Goal: Task Accomplishment & Management: Use online tool/utility

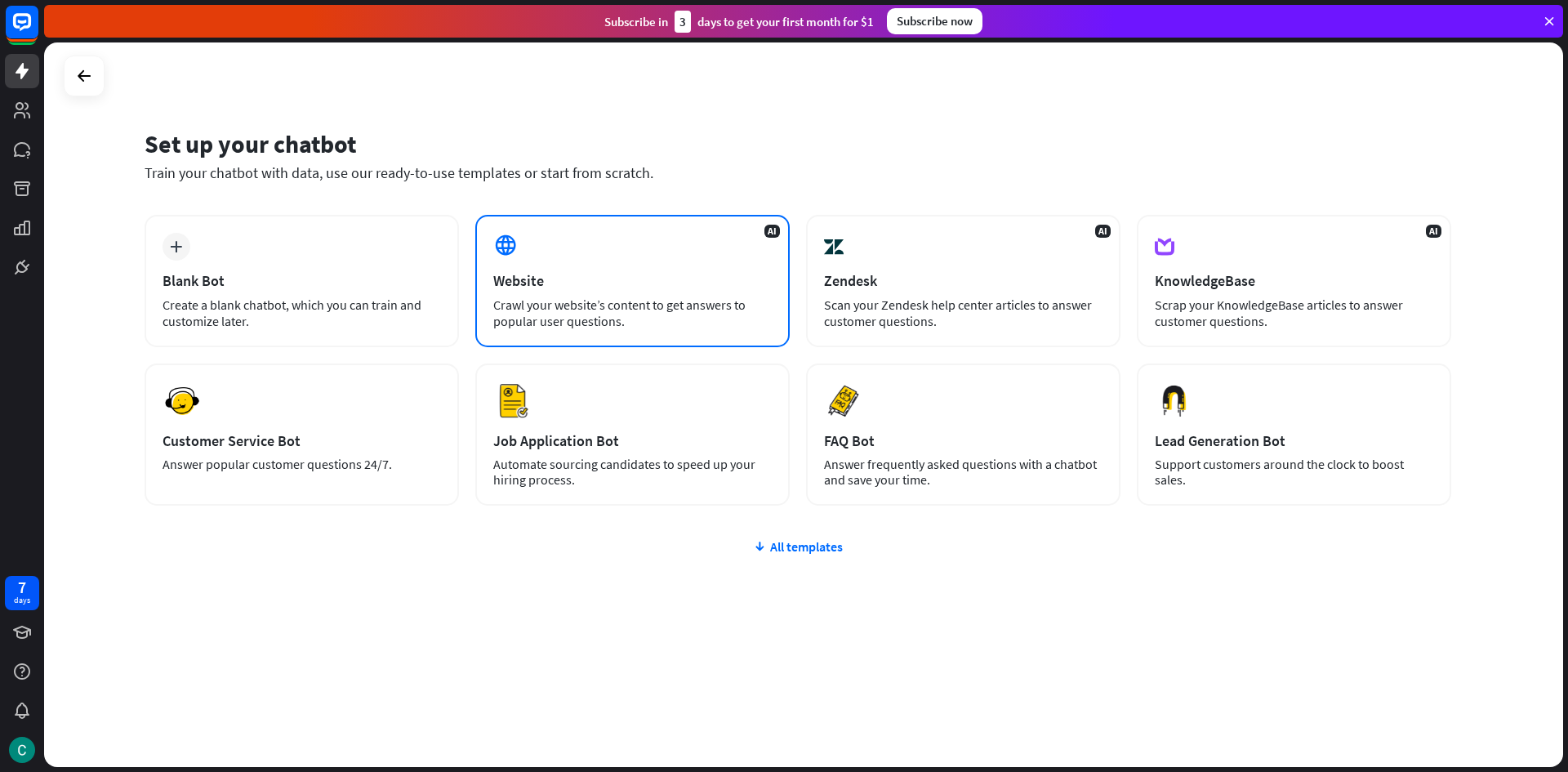
click at [529, 250] on div "AI Website Crawl your website’s content to get answers to popular user question…" at bounding box center [632, 280] width 314 height 132
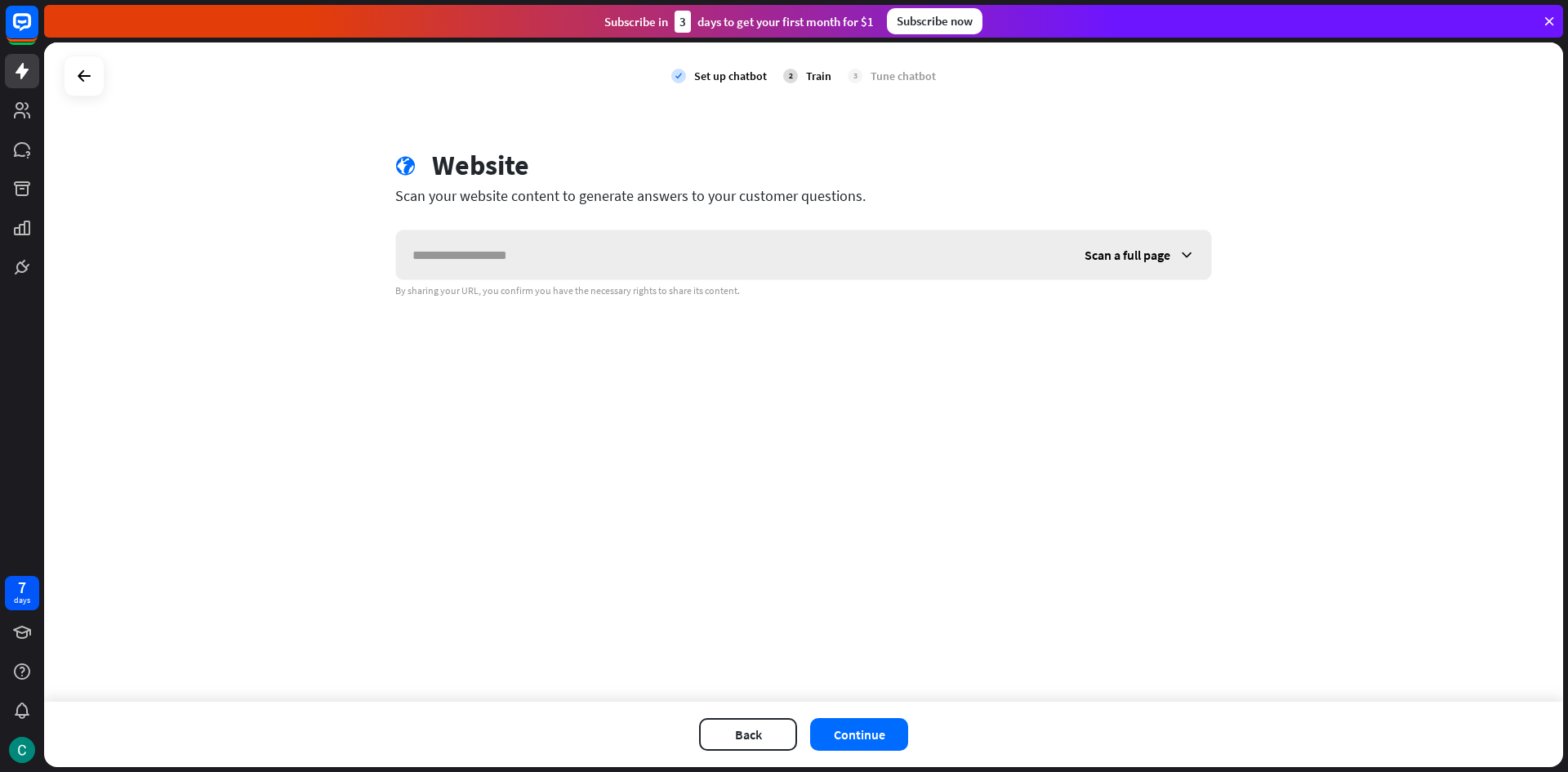
click at [515, 250] on input "text" at bounding box center [732, 254] width 672 height 49
click at [1124, 246] on div "Scan a full page" at bounding box center [1139, 254] width 143 height 49
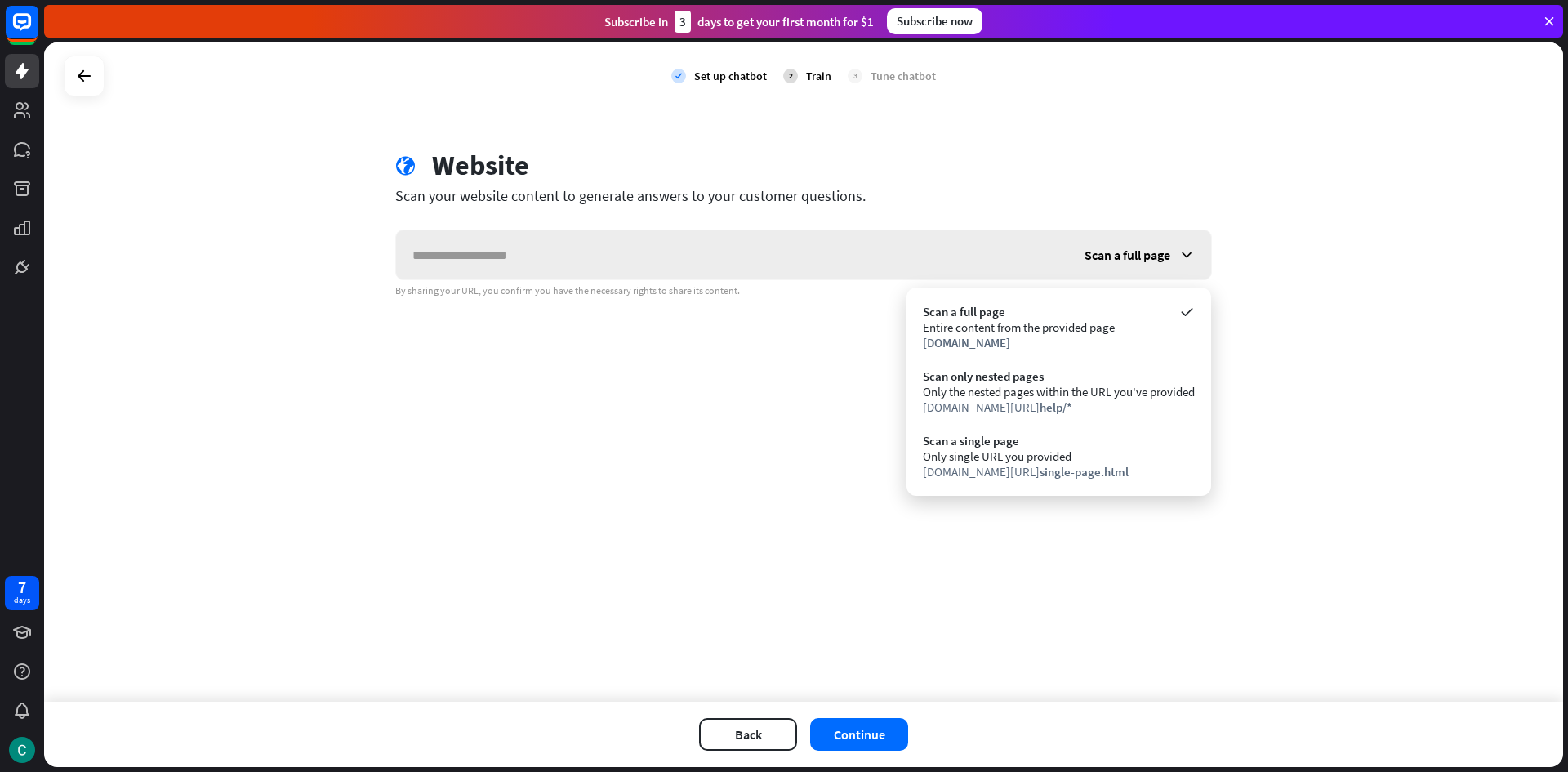
click at [1156, 251] on span "Scan a full page" at bounding box center [1126, 255] width 86 height 17
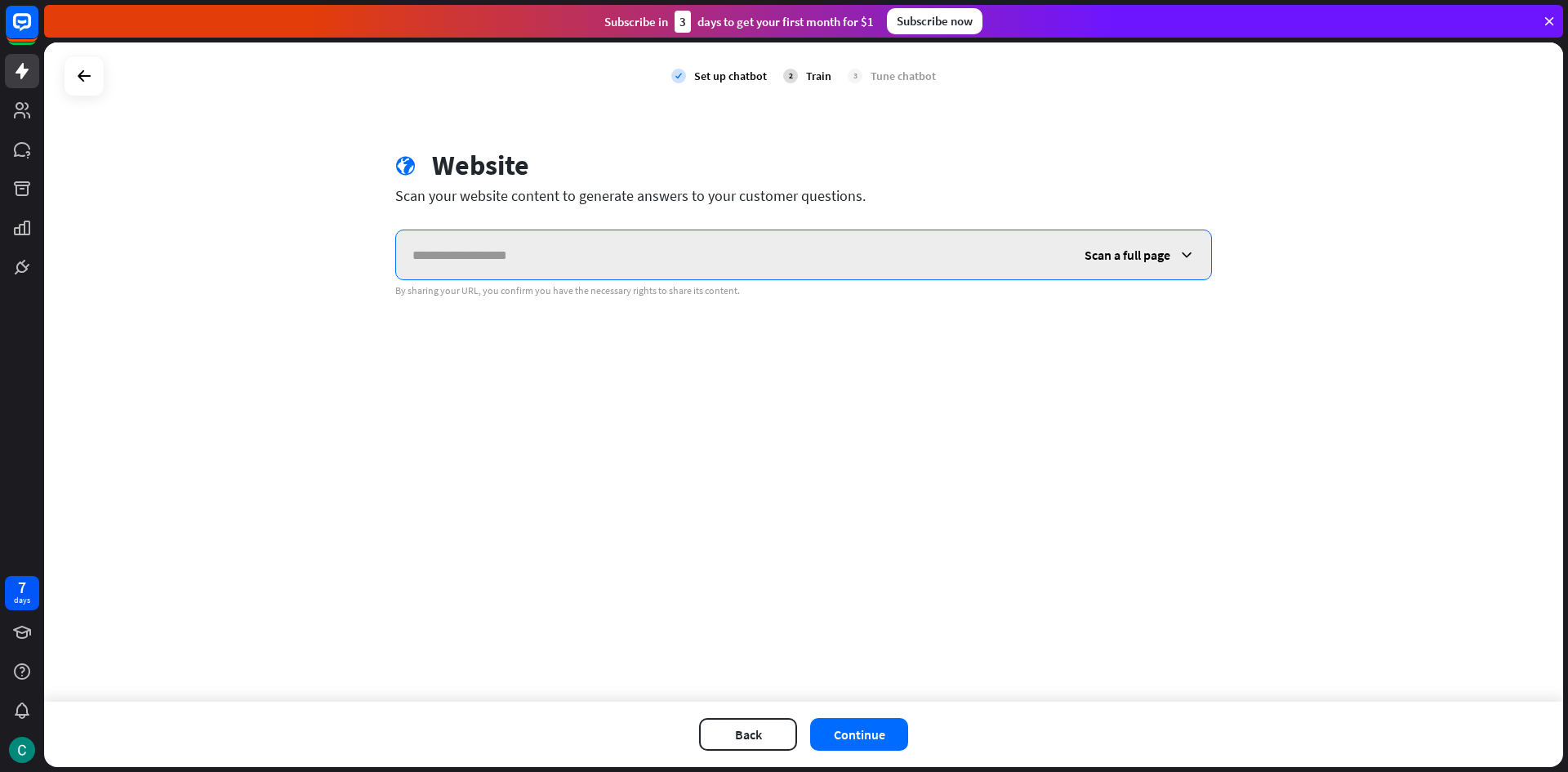
click at [752, 274] on input "text" at bounding box center [732, 254] width 672 height 49
click at [614, 269] on input "text" at bounding box center [732, 254] width 672 height 49
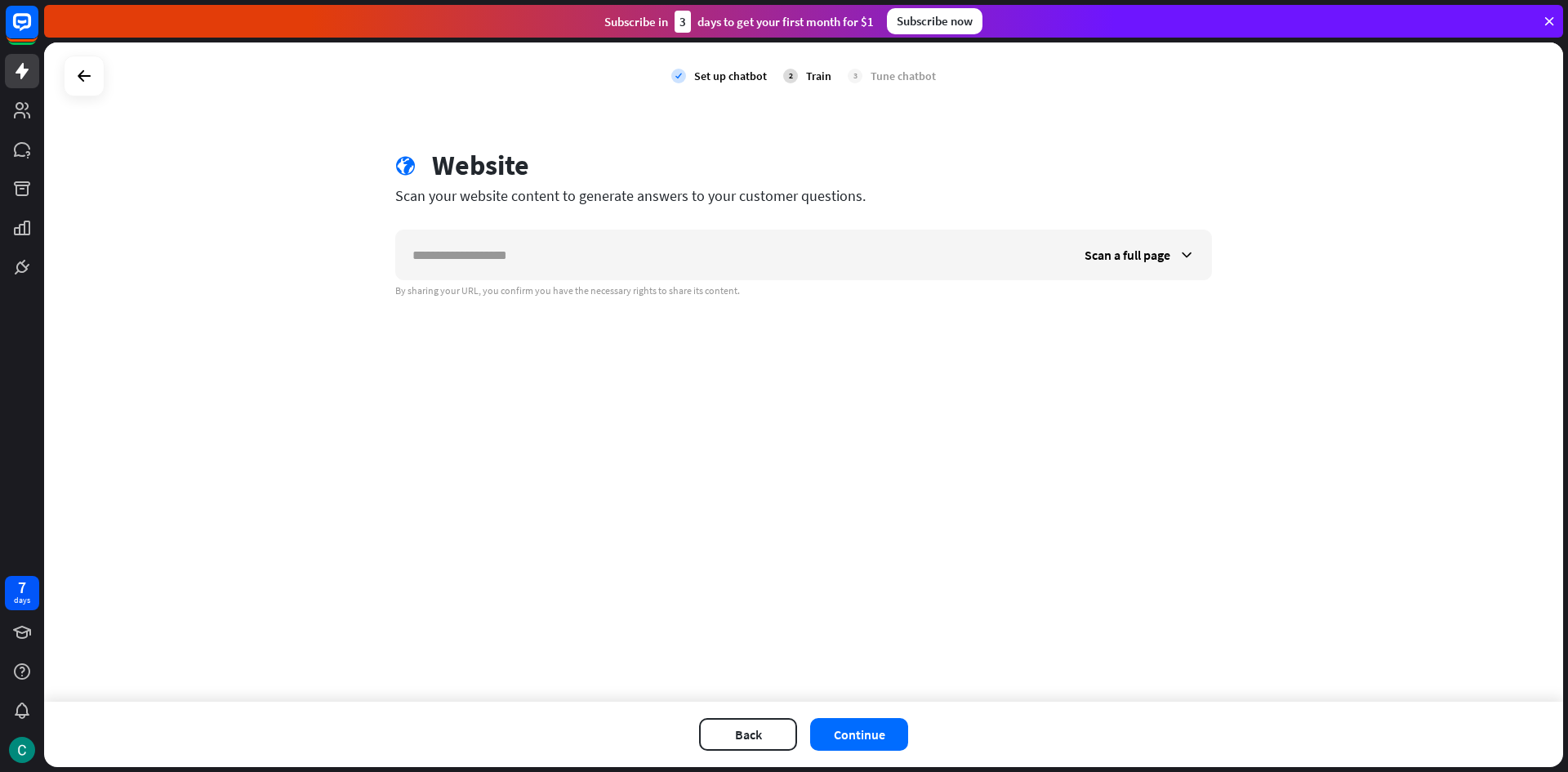
click at [235, 332] on div "check Set up chatbot 2 Train 3 Tune chatbot globe Website Scan your website con…" at bounding box center [804, 372] width 1519 height 659
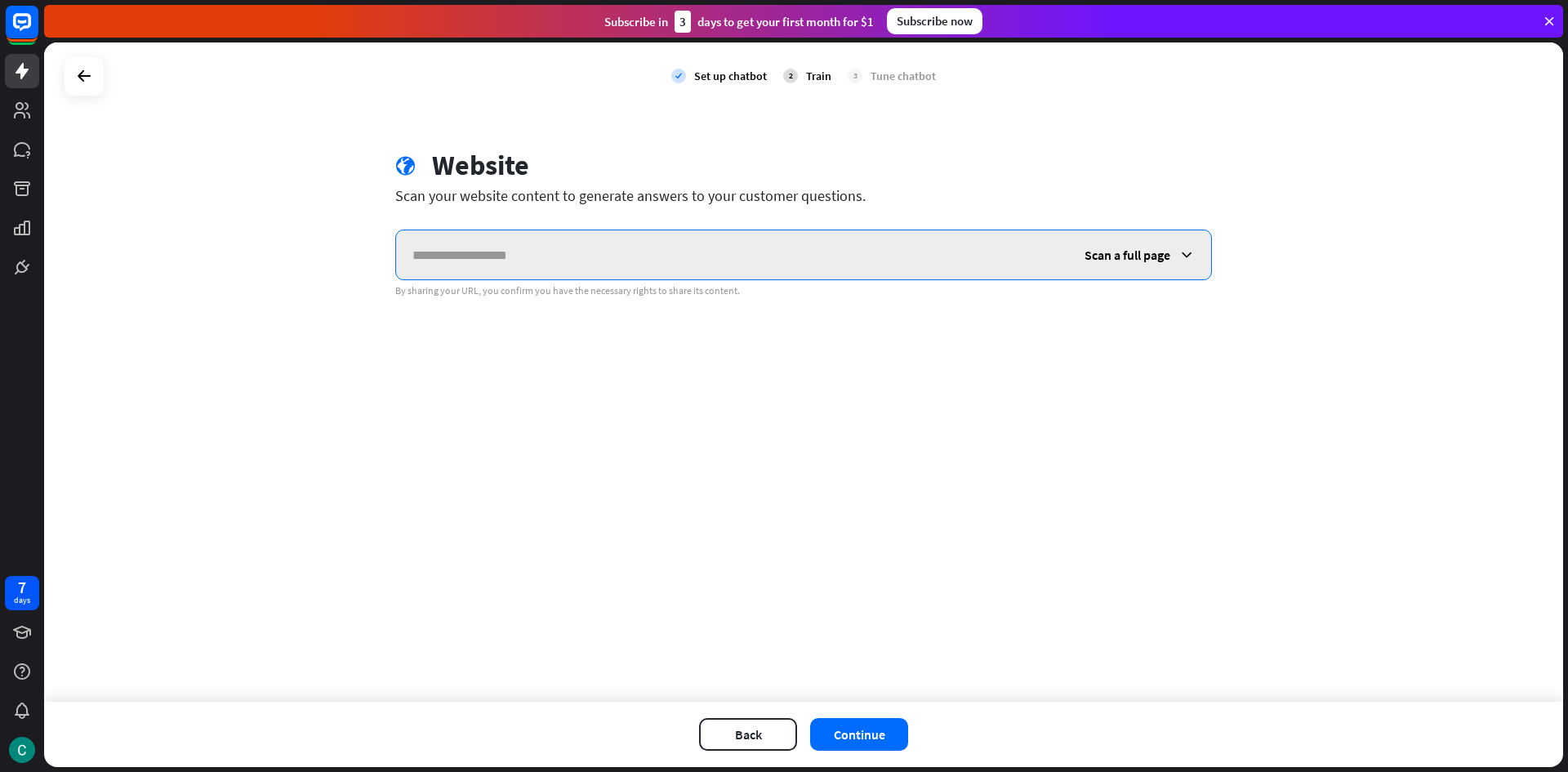
click at [675, 254] on input "text" at bounding box center [732, 254] width 672 height 49
paste input "**********"
type input "**********"
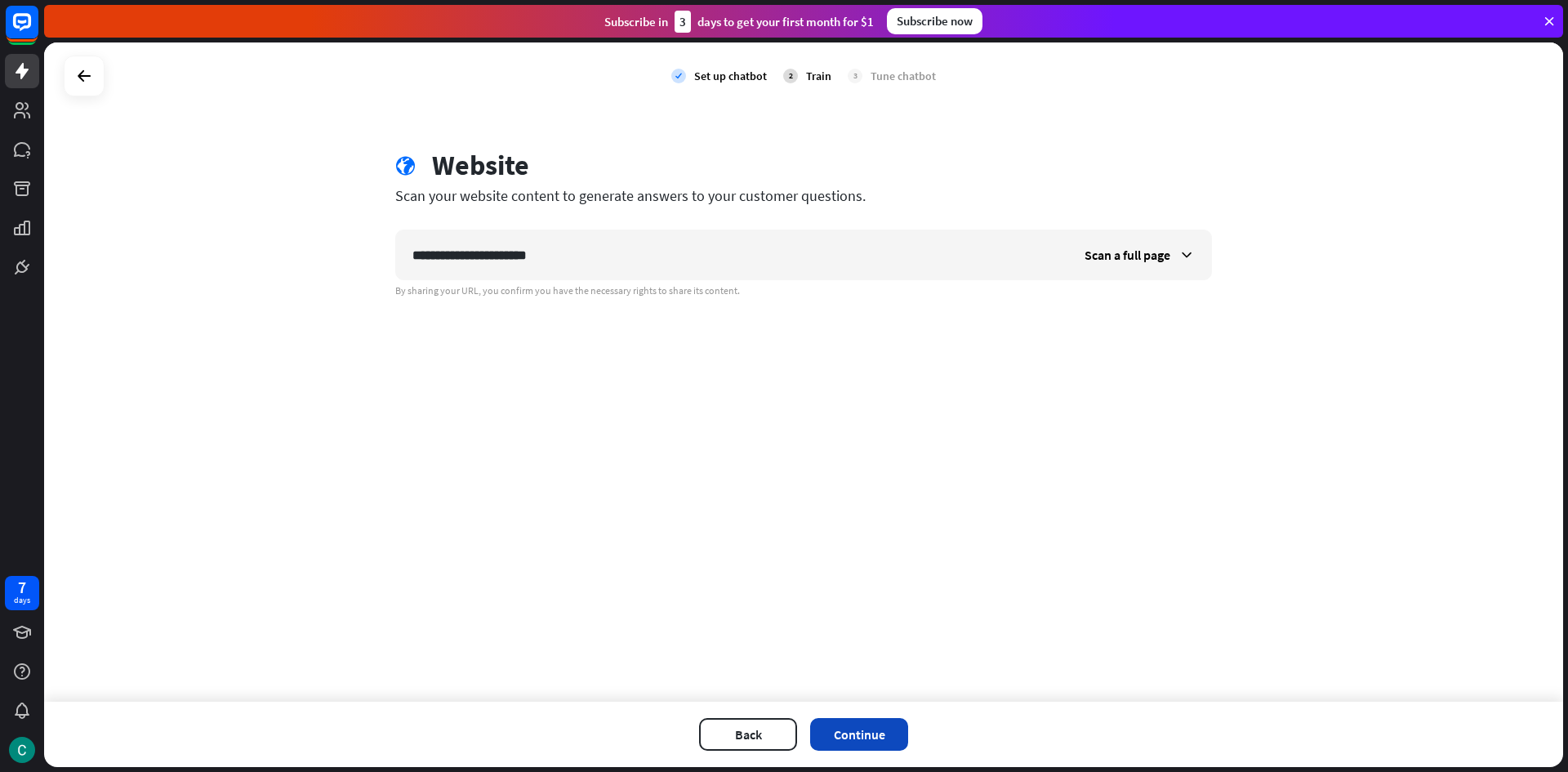
click at [876, 727] on button "Continue" at bounding box center [859, 734] width 98 height 32
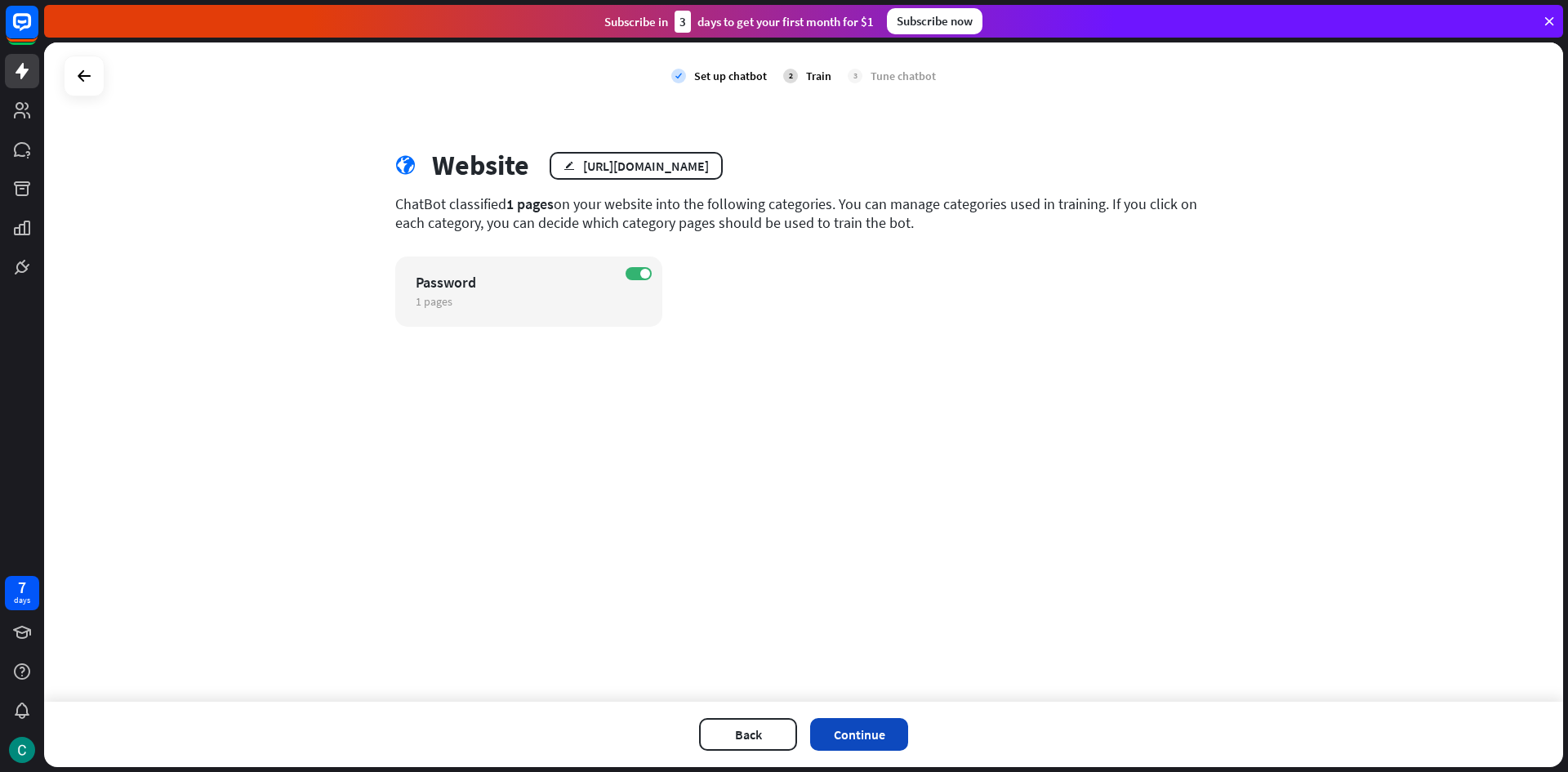
click at [857, 731] on button "Continue" at bounding box center [859, 734] width 98 height 32
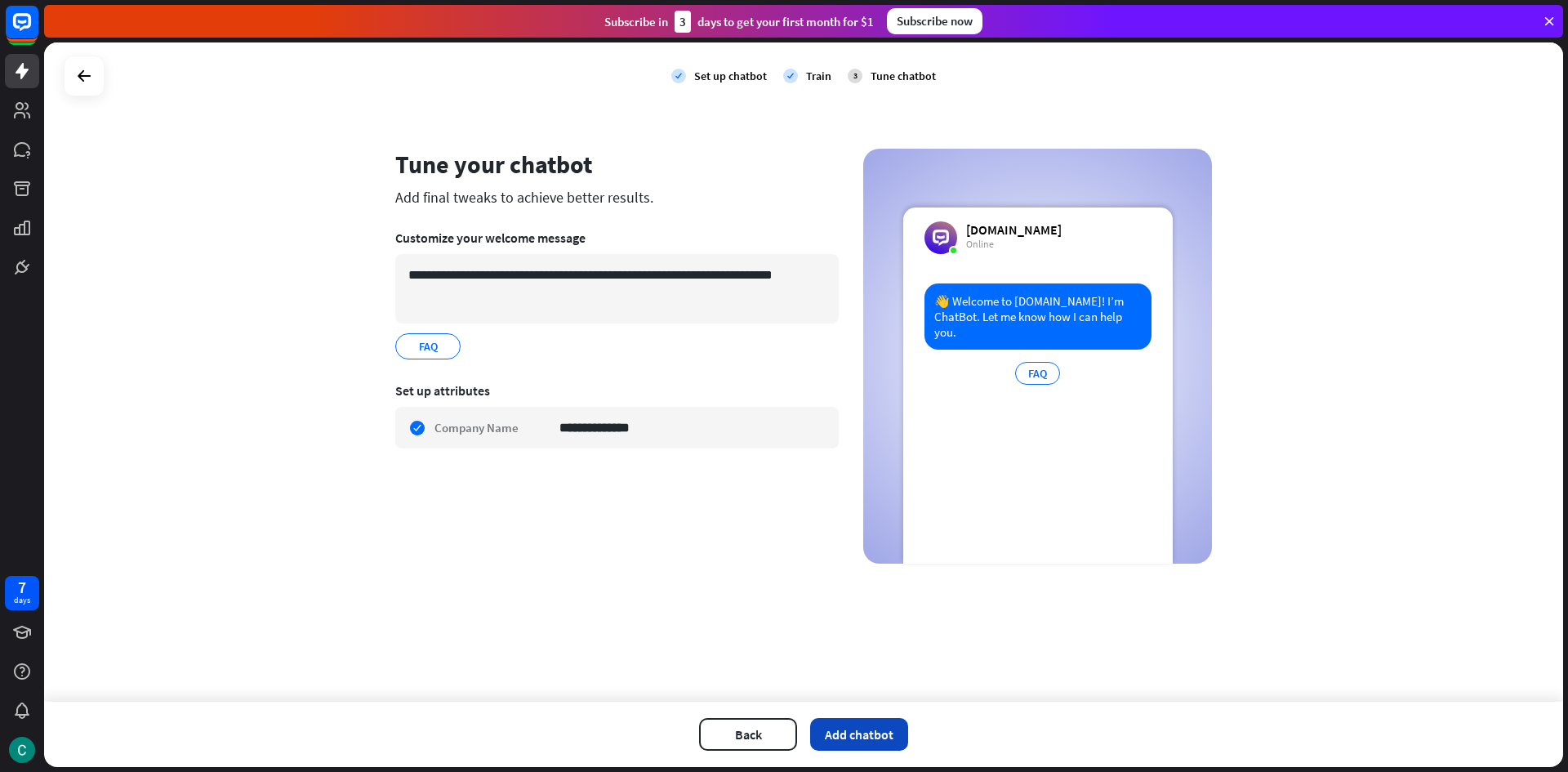
click at [862, 741] on button "Add chatbot" at bounding box center [859, 734] width 98 height 32
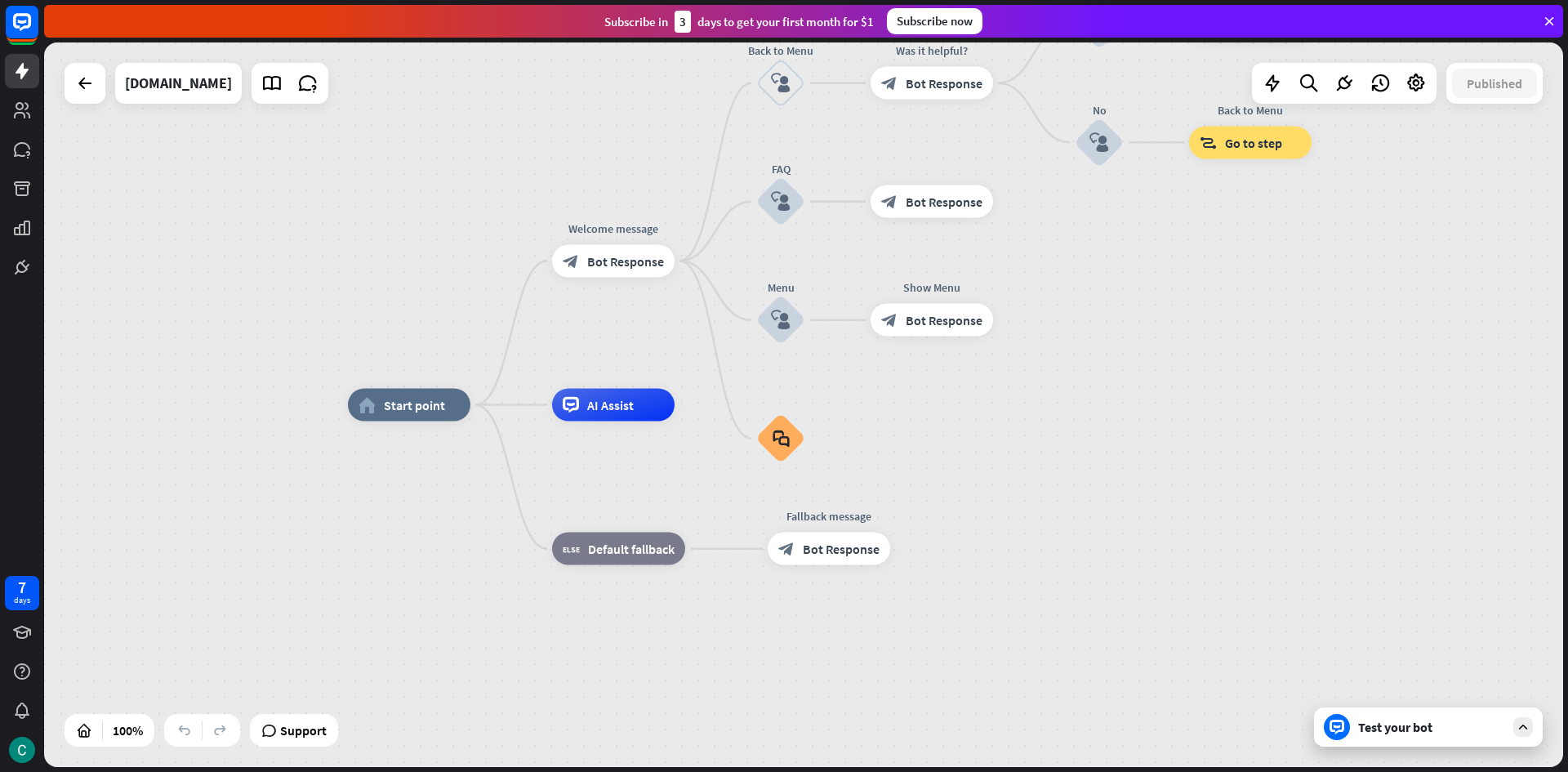
click at [1427, 750] on div "home_2 Start point Welcome message block_bot_response Bot Response Back to Menu…" at bounding box center [1107, 767] width 1519 height 725
click at [1429, 738] on div "Test your bot" at bounding box center [1428, 727] width 228 height 39
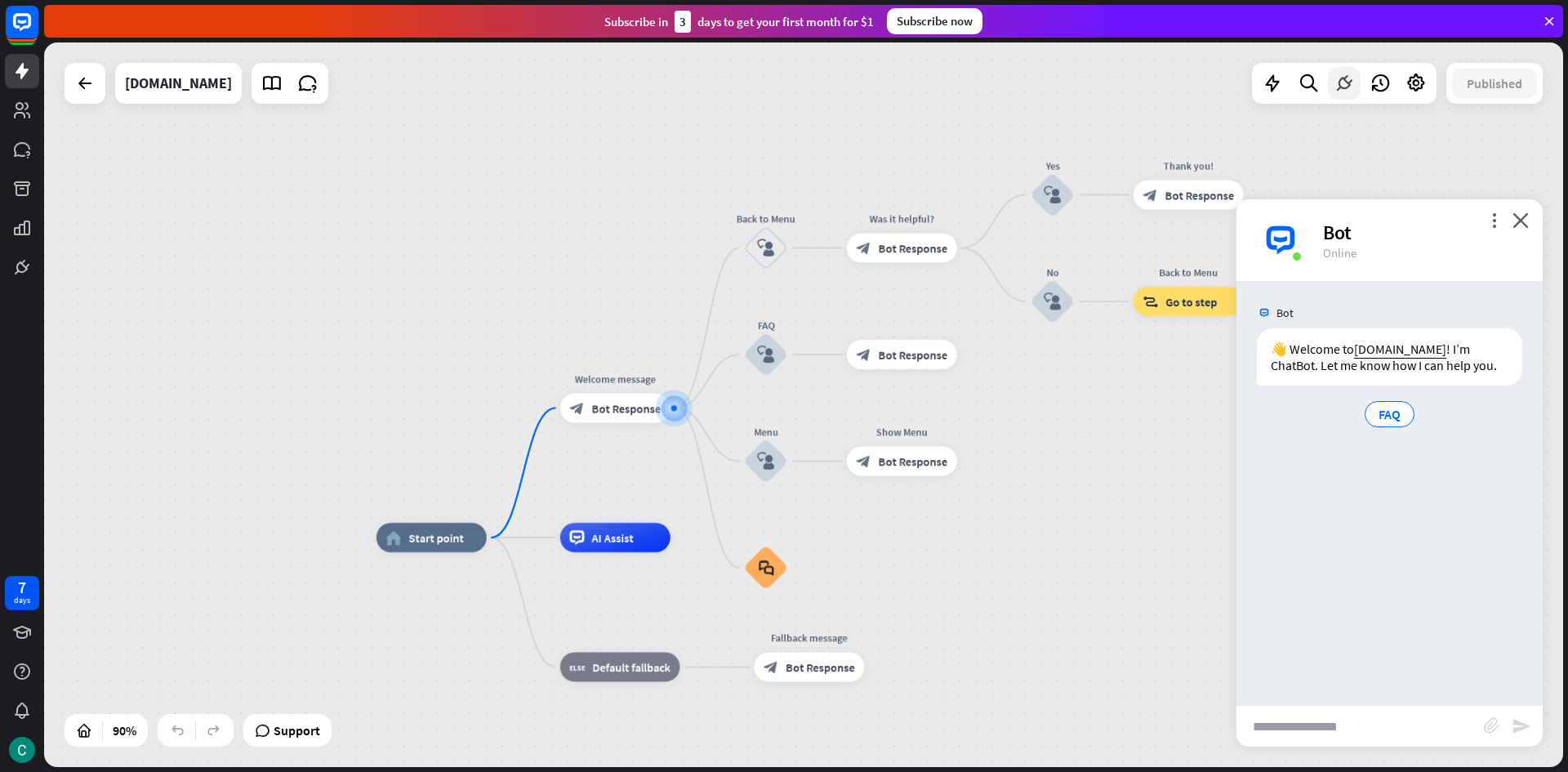
click at [1344, 80] on icon at bounding box center [1343, 83] width 21 height 21
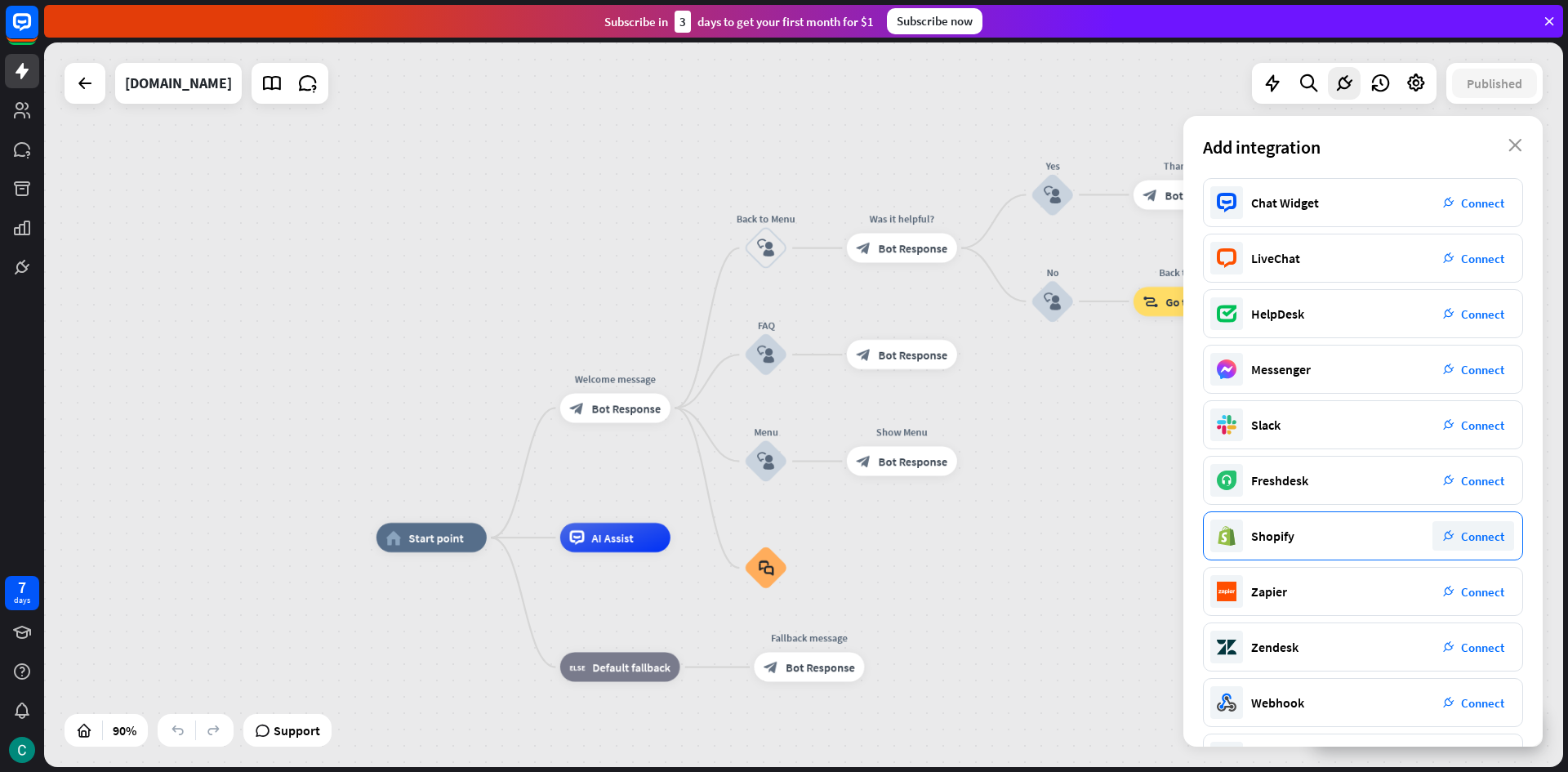
click at [1455, 545] on div "plug_integration Connect" at bounding box center [1473, 536] width 81 height 30
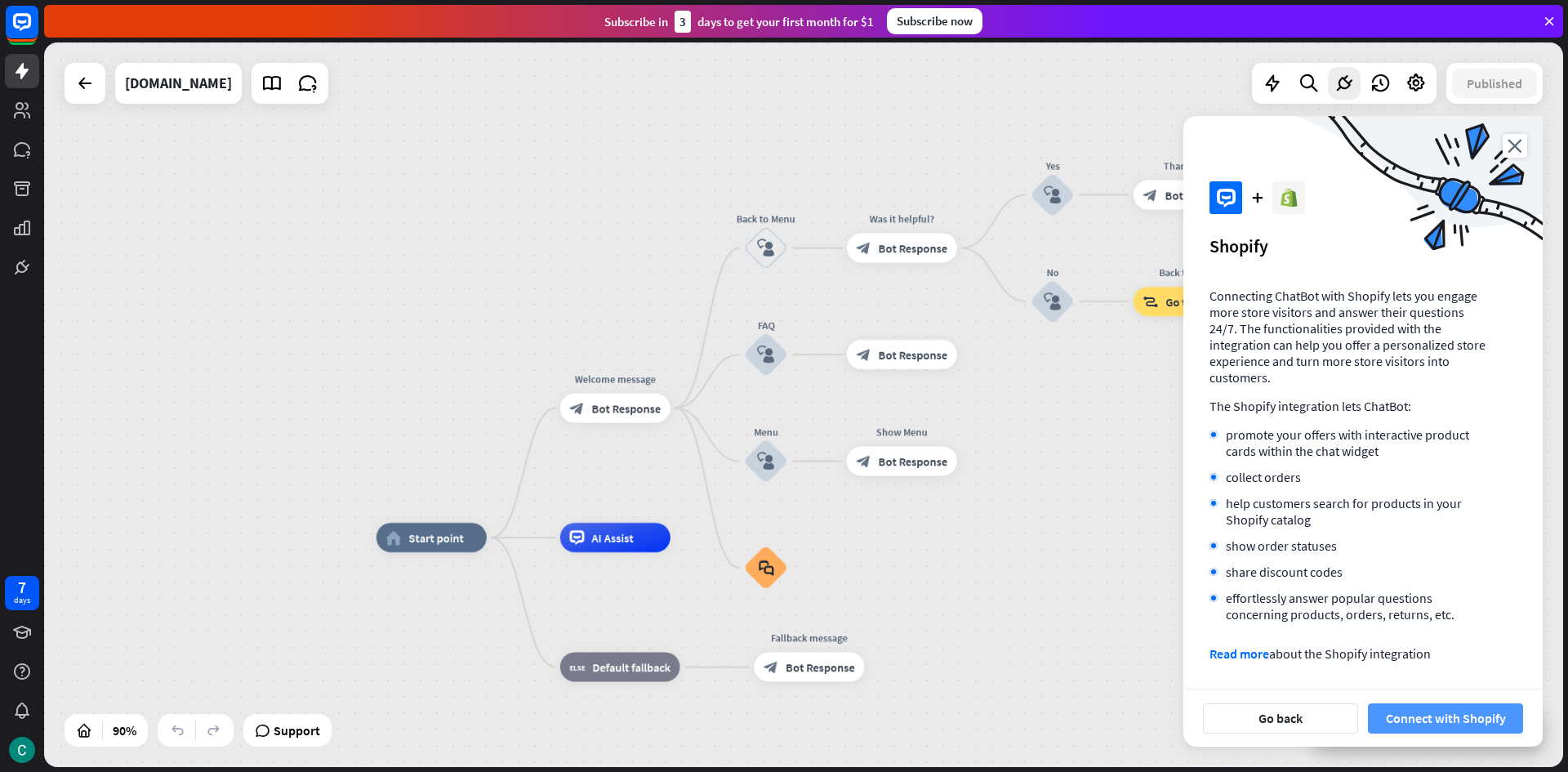
click at [1444, 704] on button "Connect with Shopify" at bounding box center [1445, 718] width 155 height 31
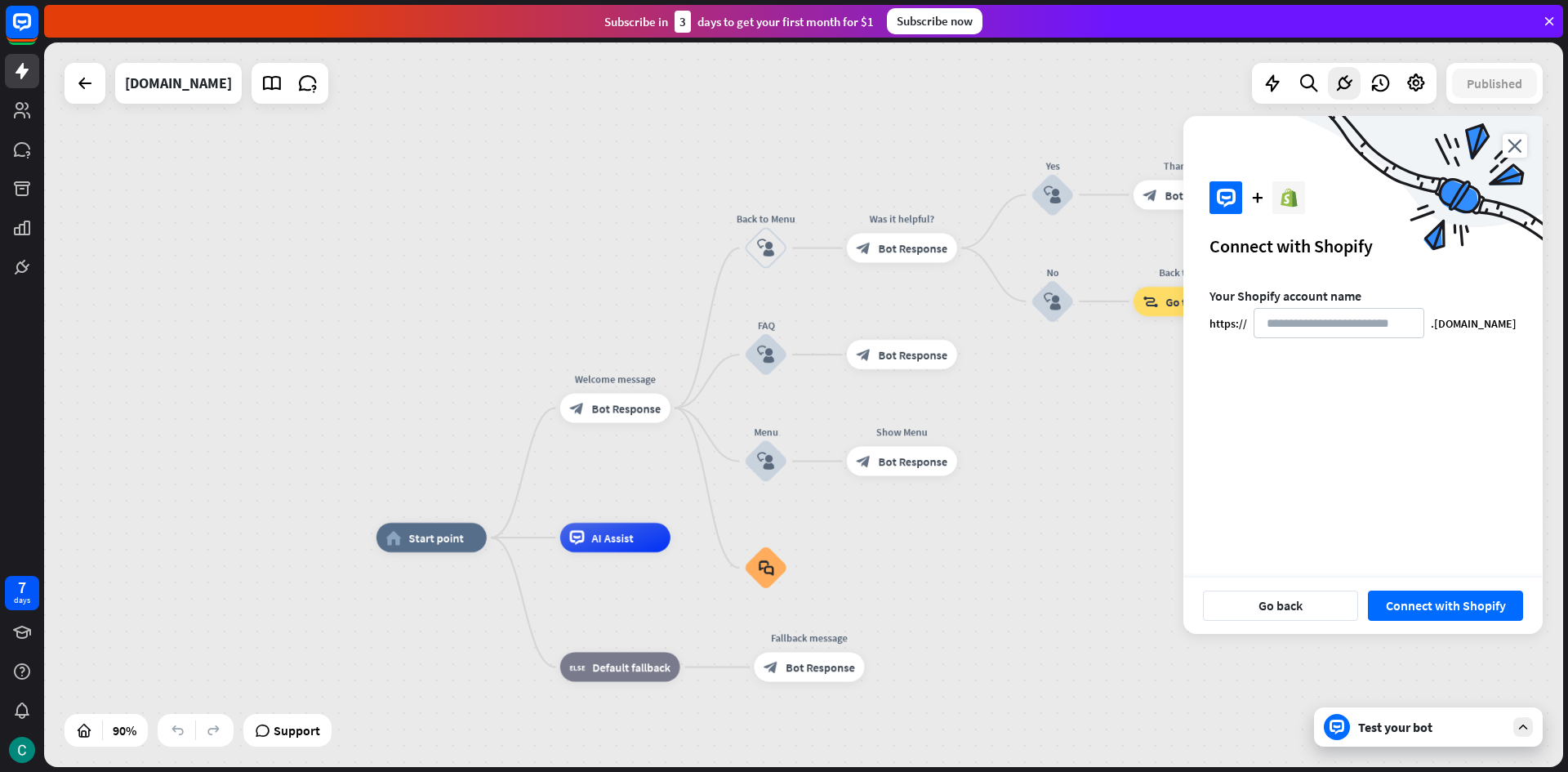
click at [1320, 307] on form "Your Shopify account name https:// .[DOMAIN_NAME]" at bounding box center [1363, 312] width 307 height 51
click at [1372, 326] on input at bounding box center [1338, 323] width 171 height 31
paste input "**********"
type input "**********"
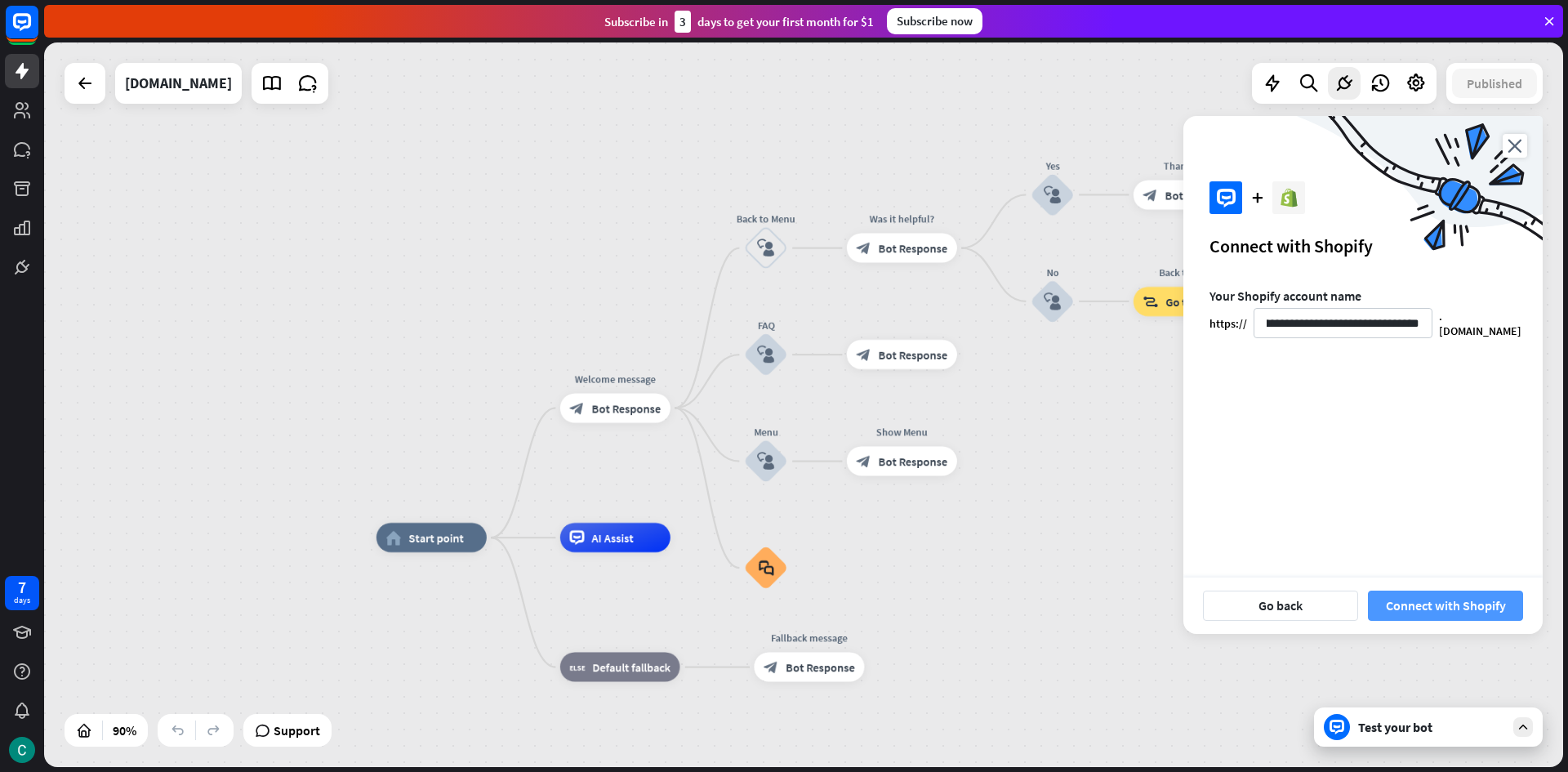
scroll to position [0, 0]
click at [1470, 612] on button "Connect with Shopify" at bounding box center [1445, 606] width 155 height 31
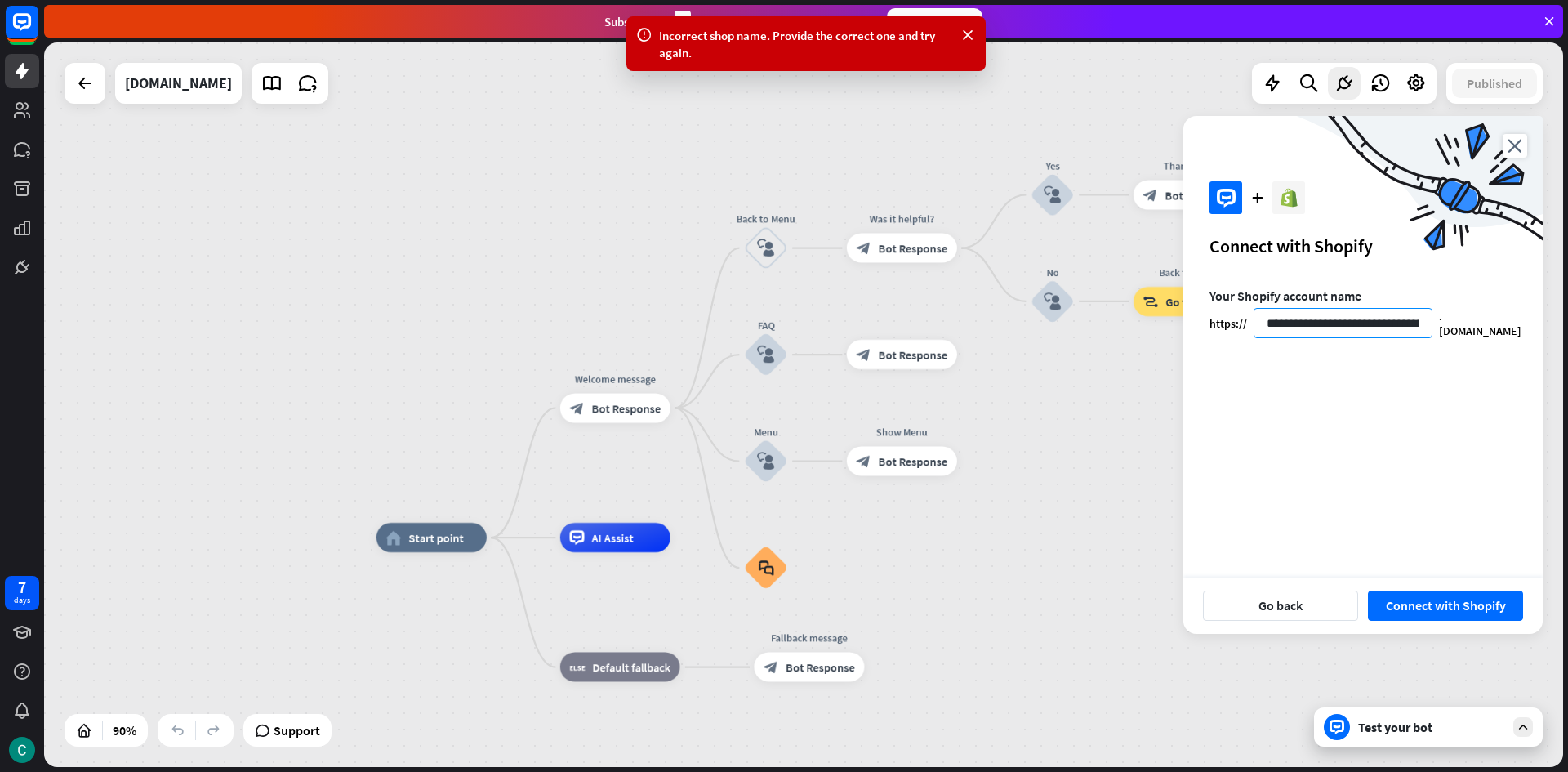
click at [1388, 312] on input "**********" at bounding box center [1343, 323] width 179 height 31
drag, startPoint x: 1536, startPoint y: 27, endPoint x: 1560, endPoint y: 27, distance: 24.0
click at [1537, 27] on div "Subscribe [DATE] to get your first month for $1 Subscribe now" at bounding box center [804, 20] width 1519 height 32
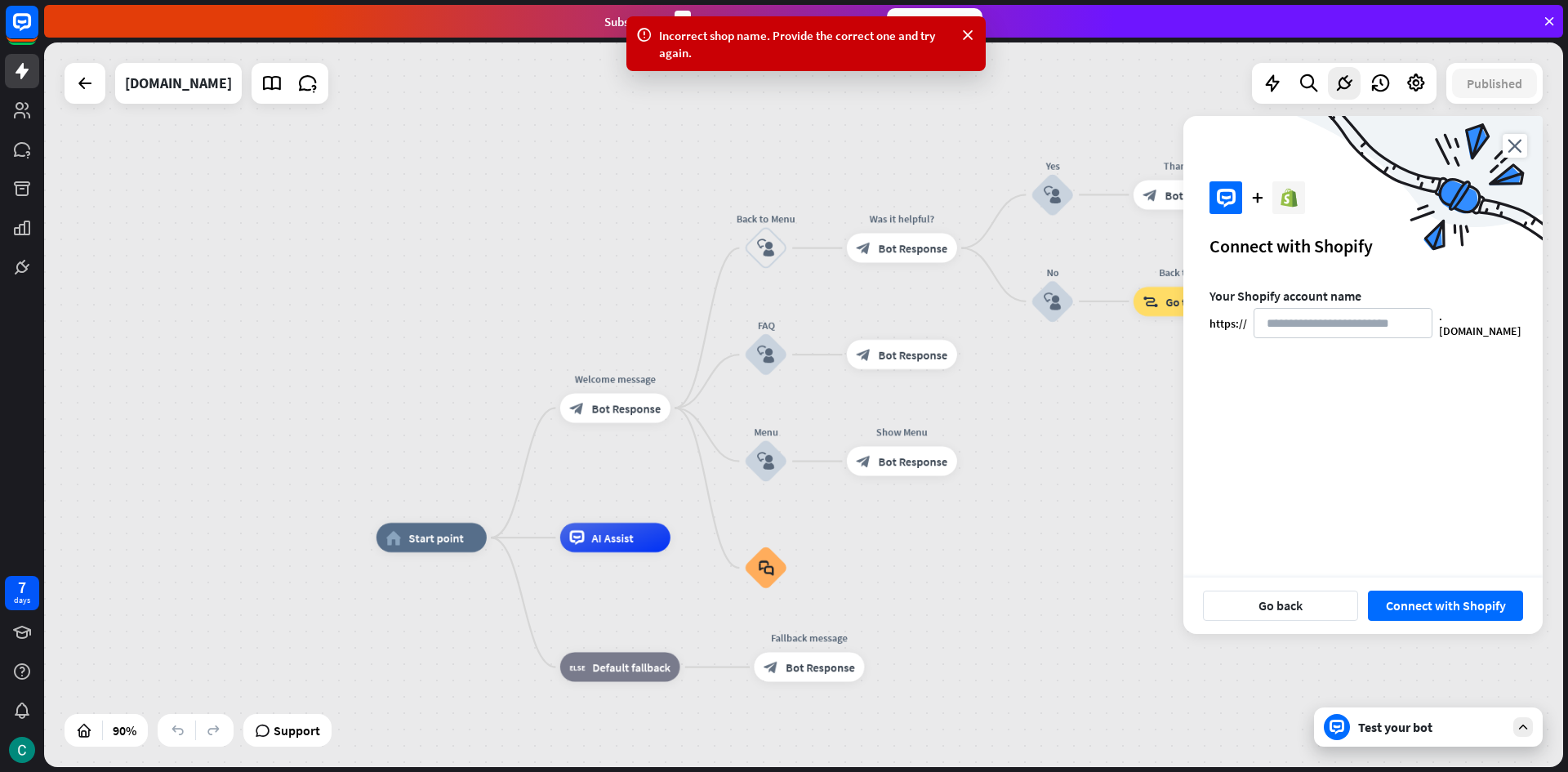
click at [1560, 27] on div "Subscribe [DATE] to get your first month for $1 Subscribe now" at bounding box center [804, 20] width 1519 height 32
click at [1550, 19] on icon at bounding box center [1549, 21] width 15 height 15
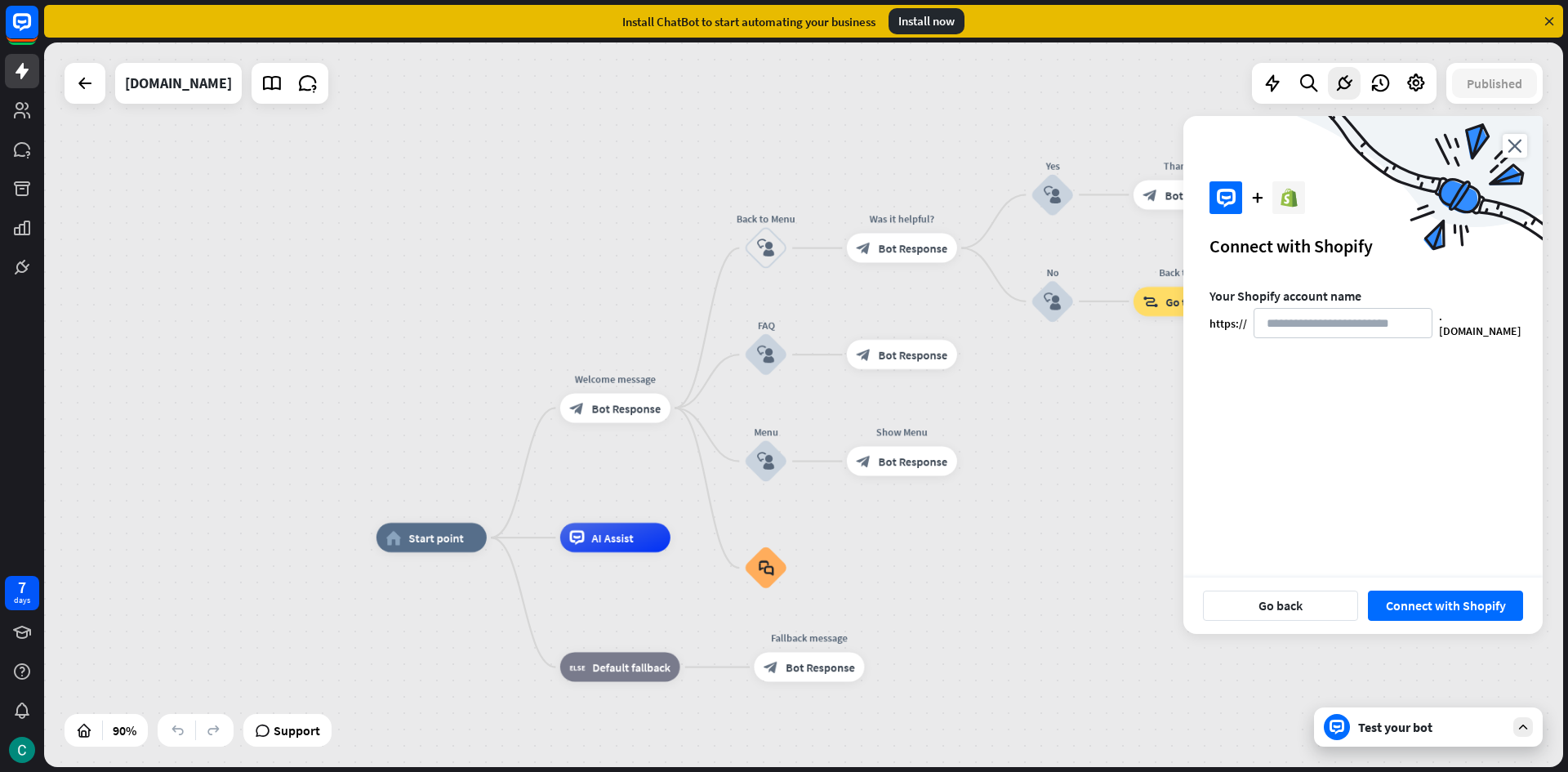
click at [920, 24] on div "Install now" at bounding box center [926, 21] width 76 height 26
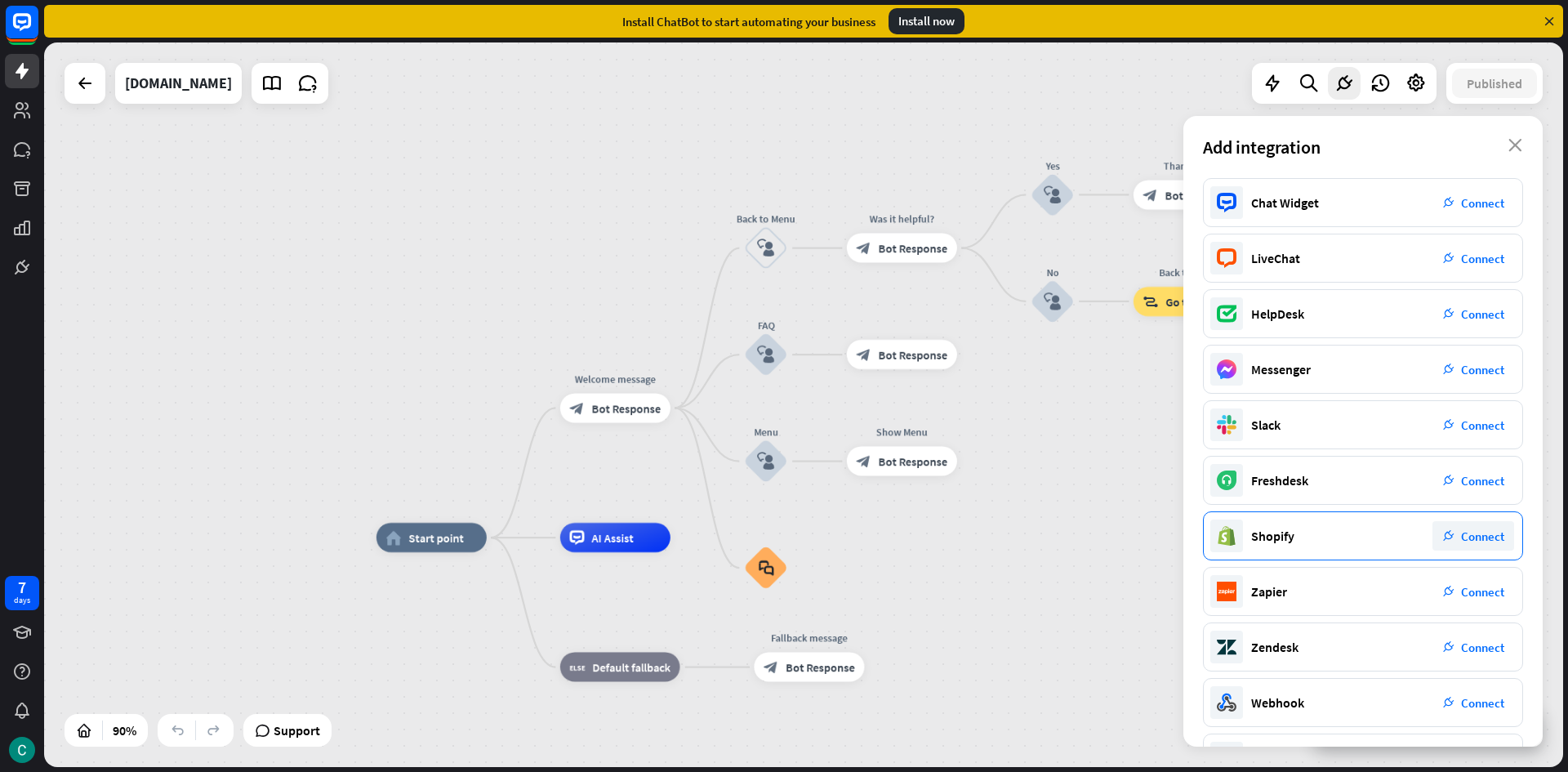
click at [1469, 532] on span "Connect" at bounding box center [1482, 536] width 43 height 16
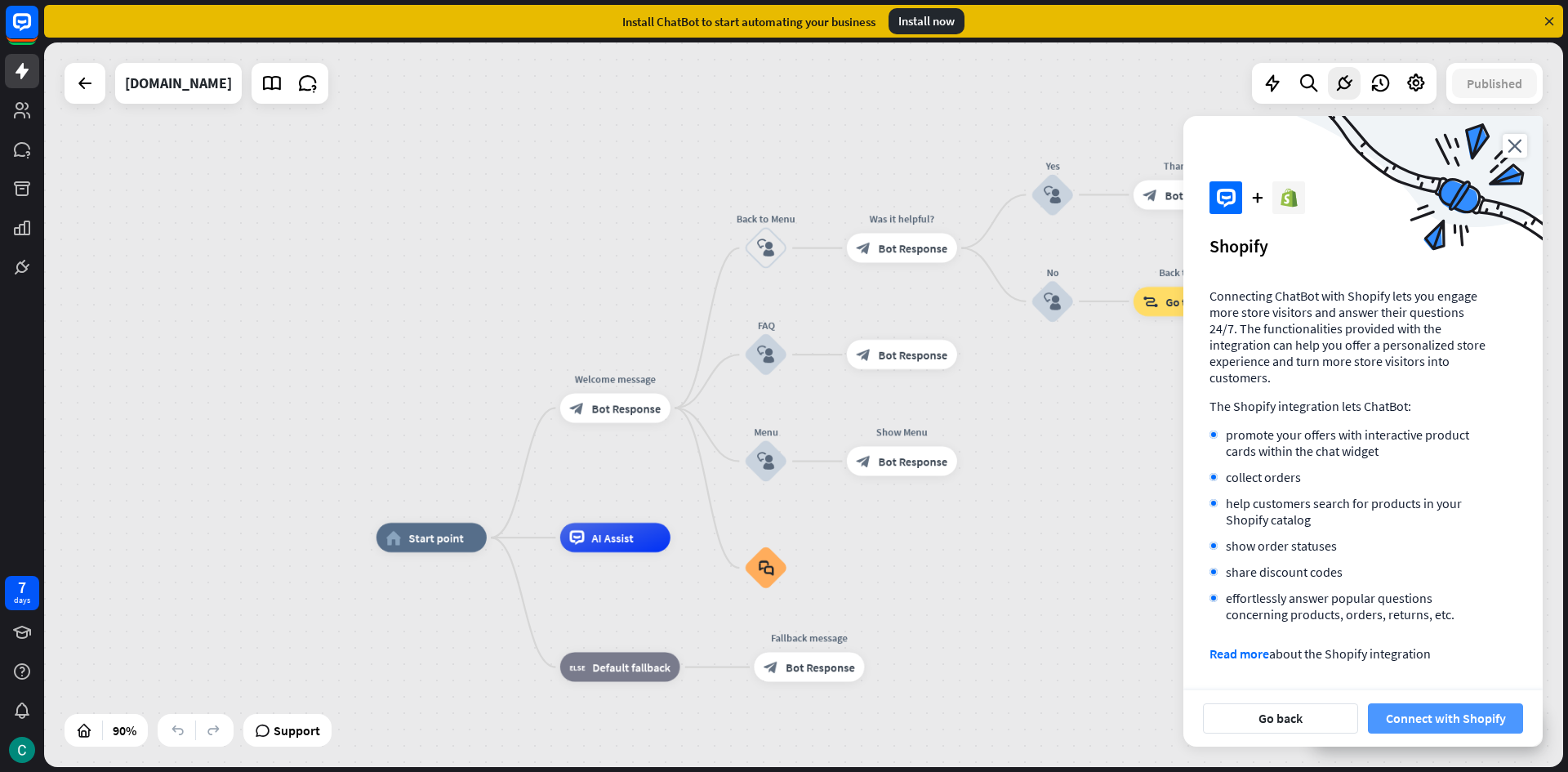
click at [1463, 704] on button "Connect with Shopify" at bounding box center [1445, 718] width 155 height 31
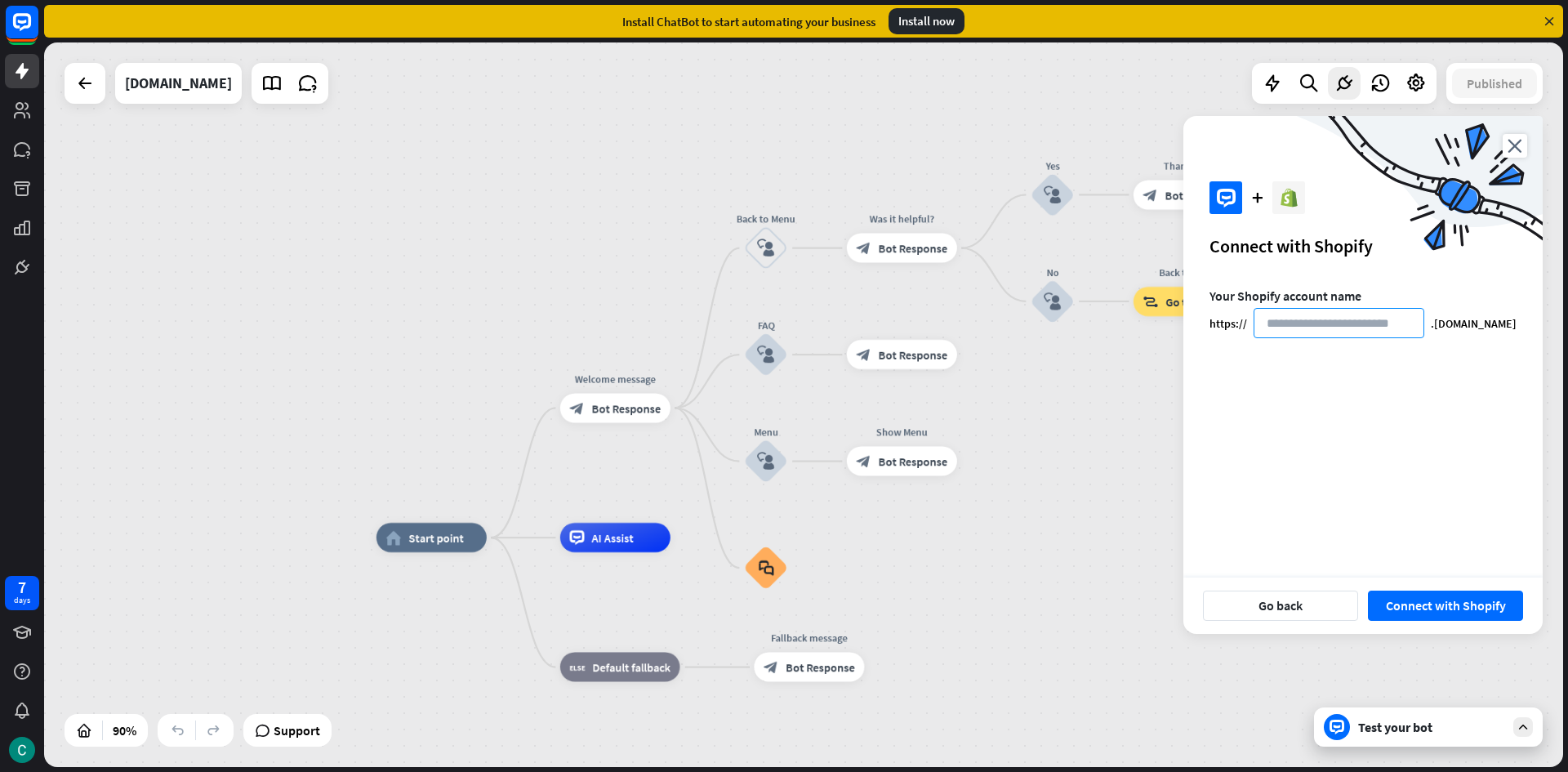
click at [1317, 310] on input at bounding box center [1338, 323] width 171 height 31
paste input "**********"
click at [1444, 621] on div "Go back Connect with Shopify" at bounding box center [1362, 606] width 359 height 56
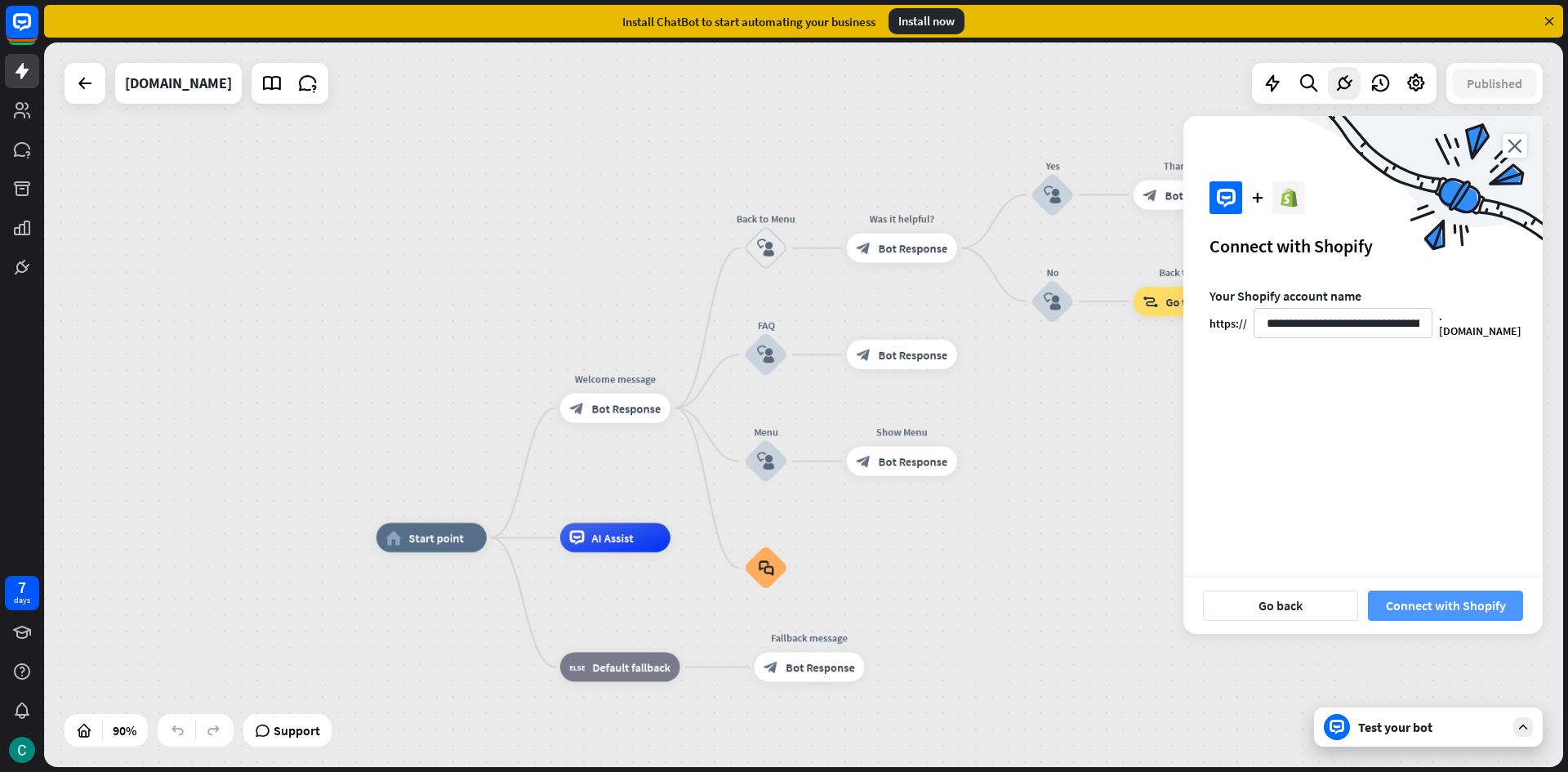
click at [1440, 615] on button "Connect with Shopify" at bounding box center [1445, 606] width 155 height 31
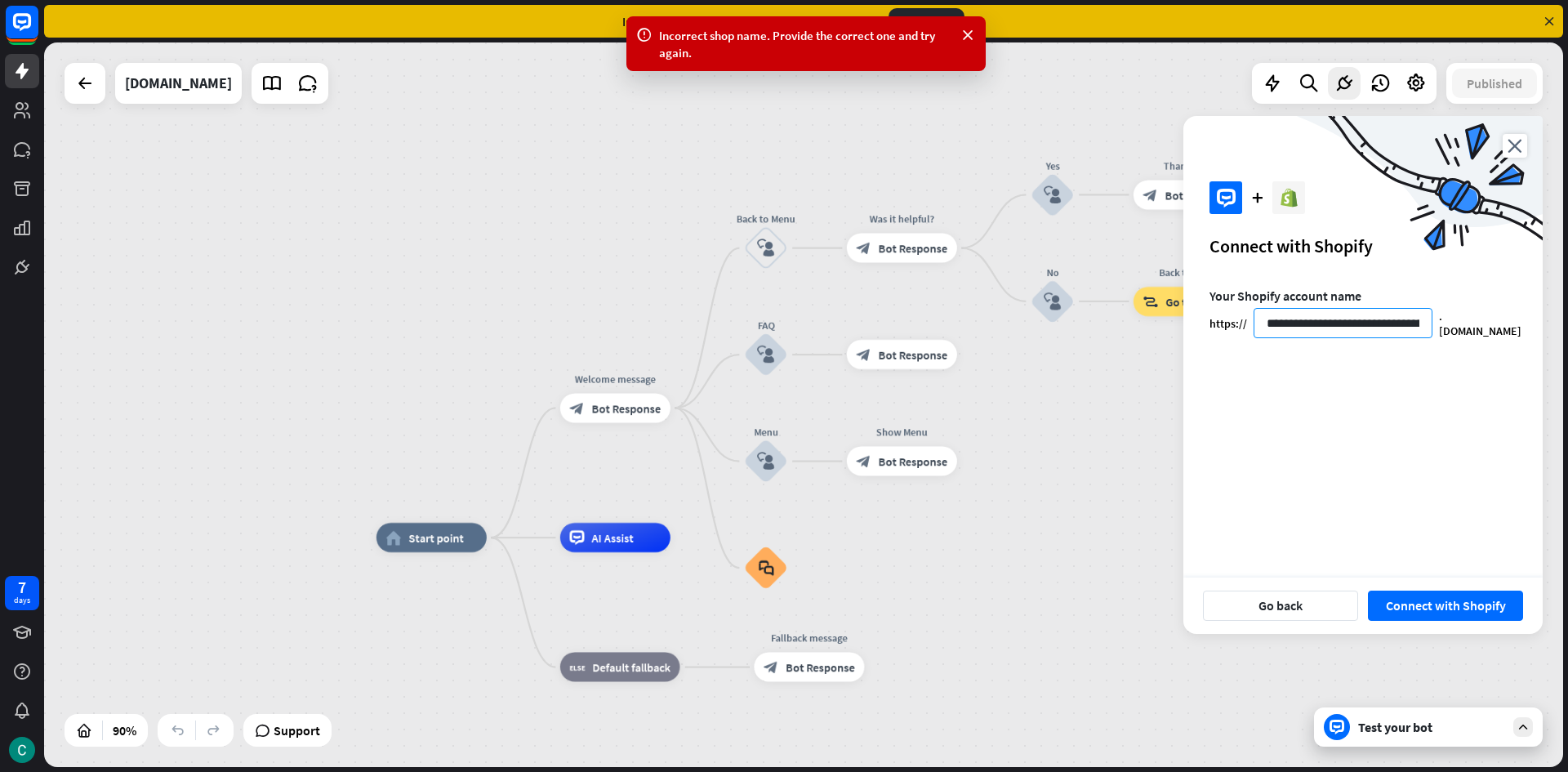
drag, startPoint x: 1305, startPoint y: 317, endPoint x: 1113, endPoint y: 312, distance: 192.1
click at [1113, 312] on div "home_2 Start point Welcome message block_bot_response Bot Response Back to Menu…" at bounding box center [804, 405] width 1519 height 725
click at [1367, 591] on button "Connect with Shopify" at bounding box center [1445, 606] width 155 height 31
click at [1470, 610] on button "Connect with Shopify" at bounding box center [1445, 606] width 155 height 31
drag, startPoint x: 1420, startPoint y: 323, endPoint x: 910, endPoint y: 358, distance: 511.2
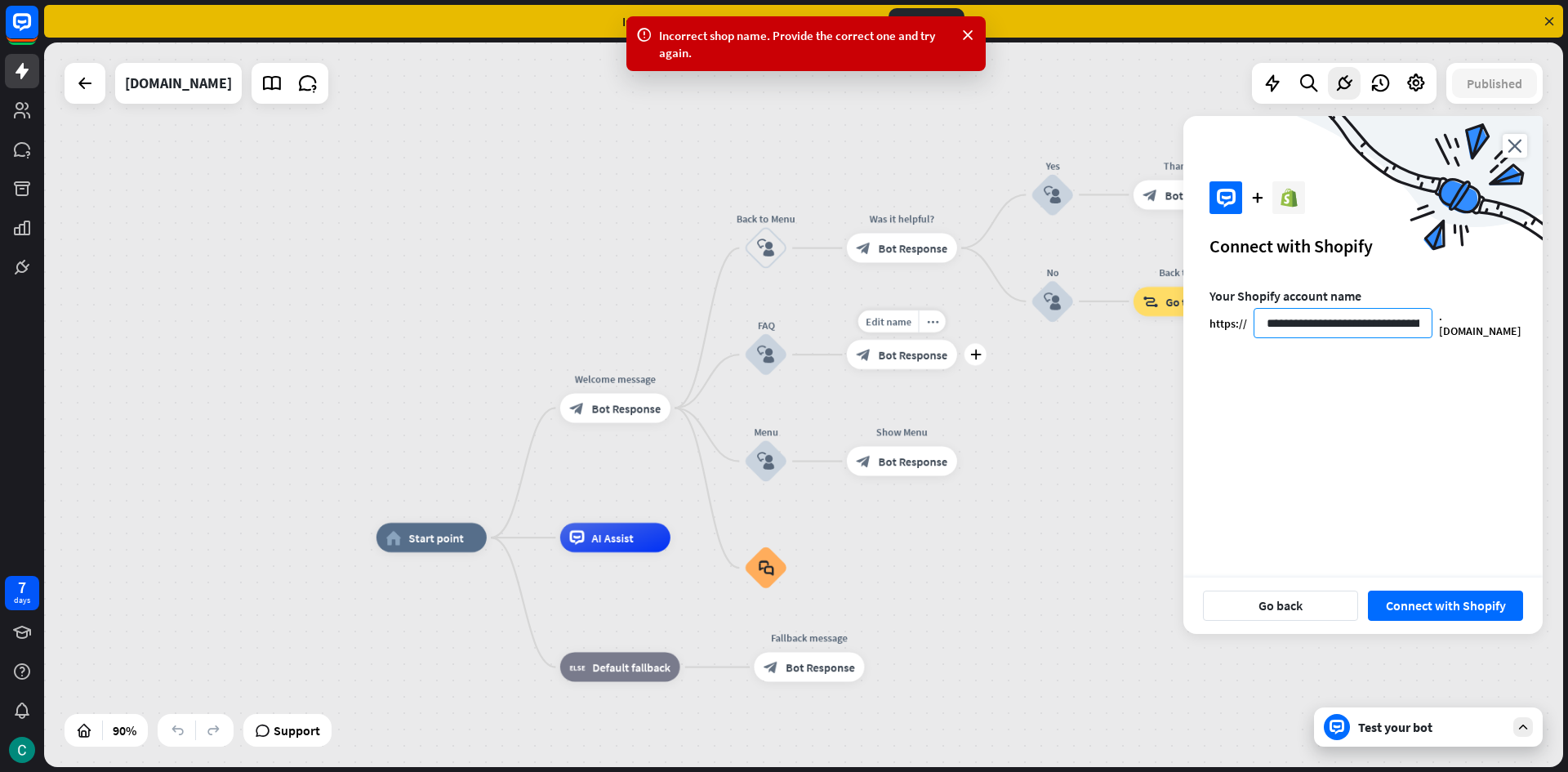
click at [910, 358] on div "home_2 Start point Welcome message block_bot_response Bot Response Back to Menu…" at bounding box center [804, 405] width 1519 height 725
type input "*****"
click at [1425, 608] on button "Connect with Shopify" at bounding box center [1445, 606] width 155 height 31
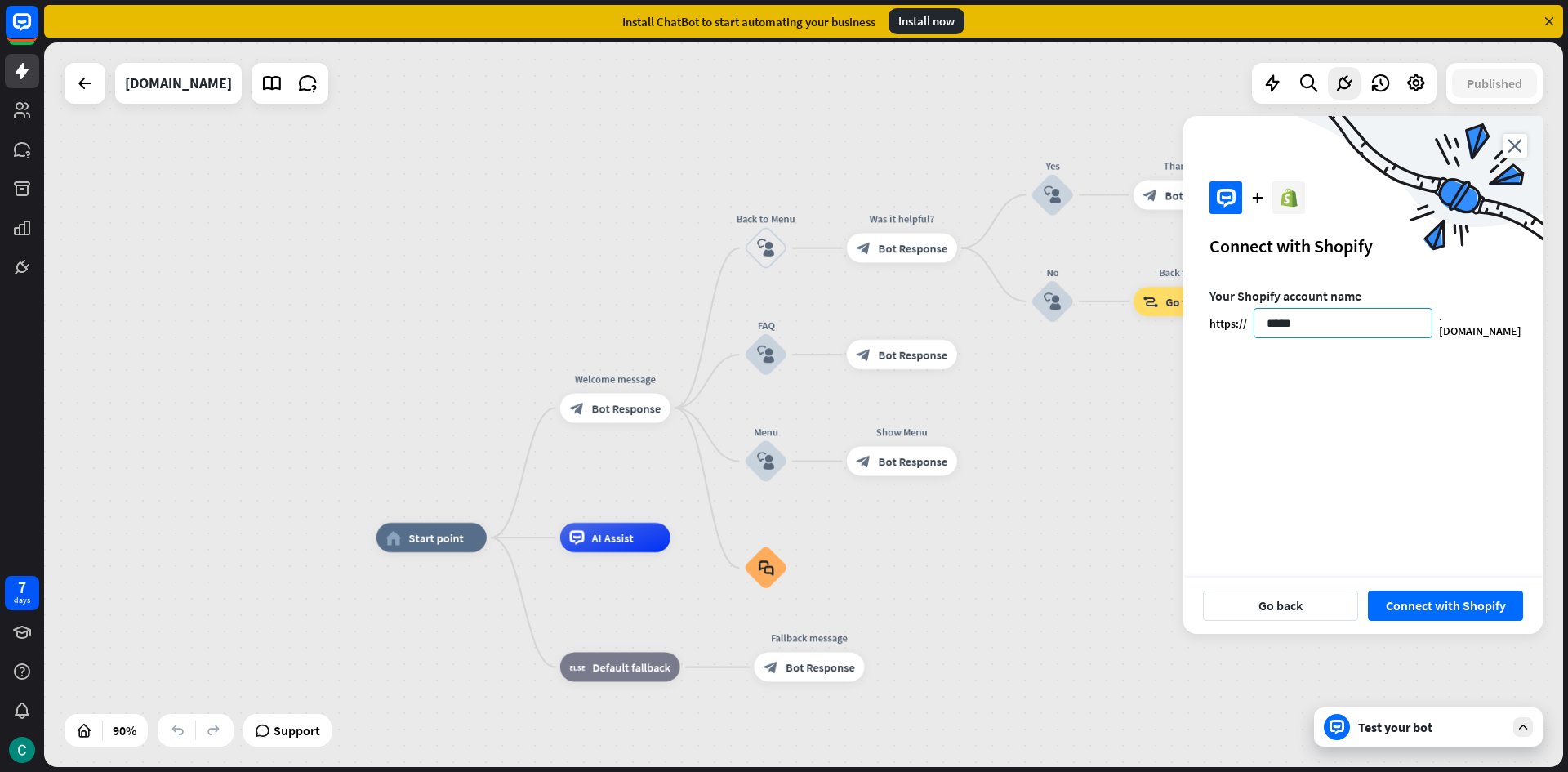
click at [1327, 327] on input "*****" at bounding box center [1343, 323] width 179 height 31
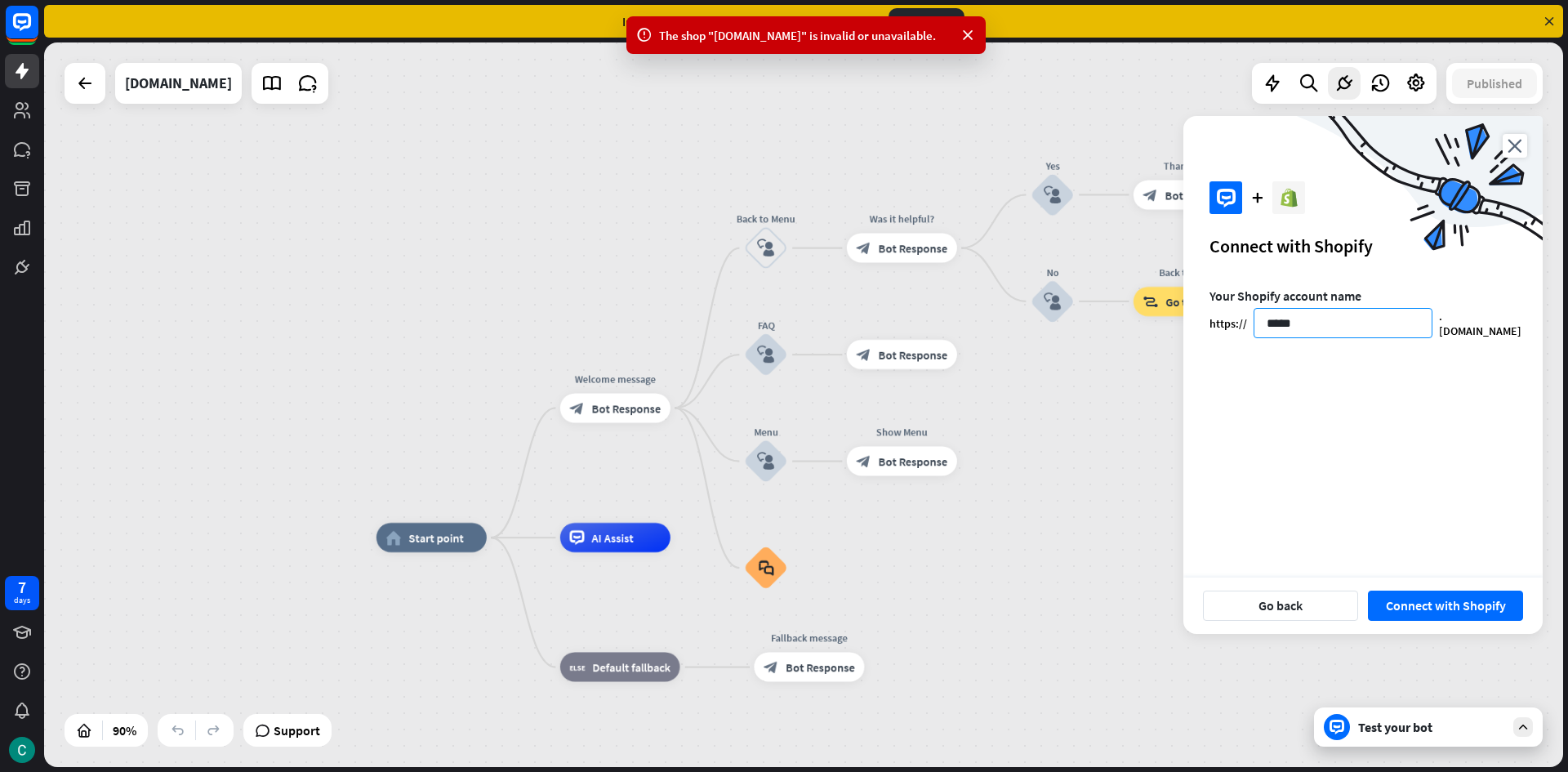
click at [1327, 327] on input "*****" at bounding box center [1343, 323] width 179 height 31
